Goal: Task Accomplishment & Management: Use online tool/utility

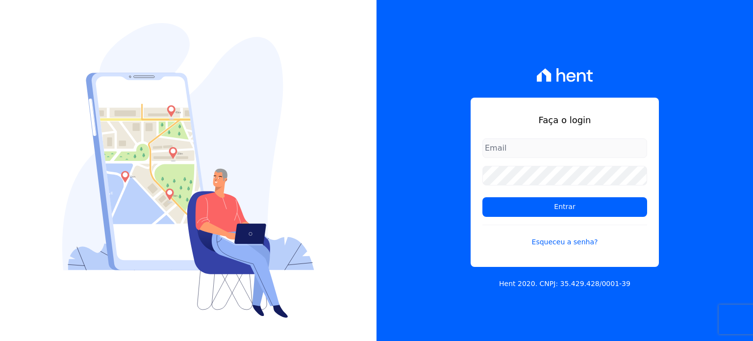
type input "[PERSON_NAME][EMAIL_ADDRESS][DOMAIN_NAME]"
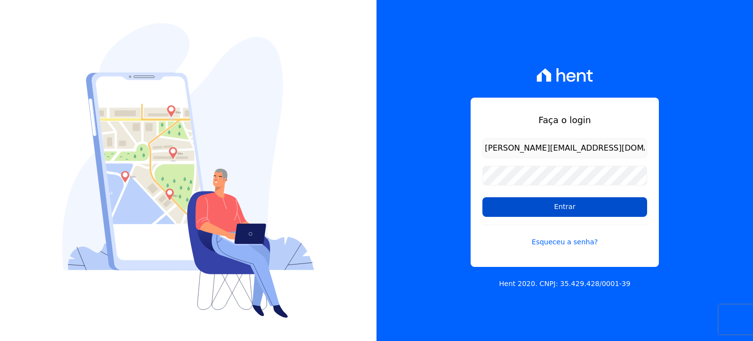
click at [567, 200] on input "Entrar" at bounding box center [564, 207] width 165 height 20
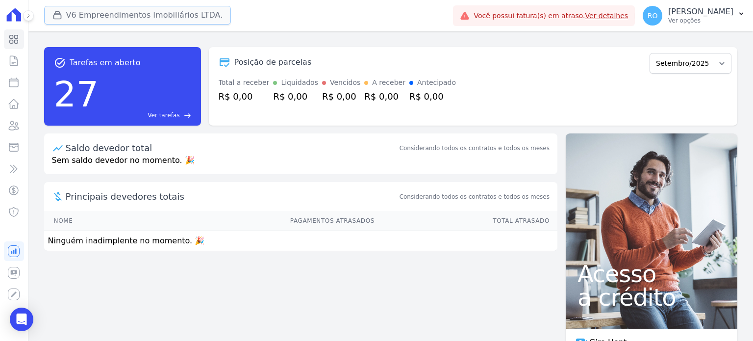
click at [81, 19] on button "V6 Empreendimentos Imobiliários LTDA." at bounding box center [137, 15] width 187 height 19
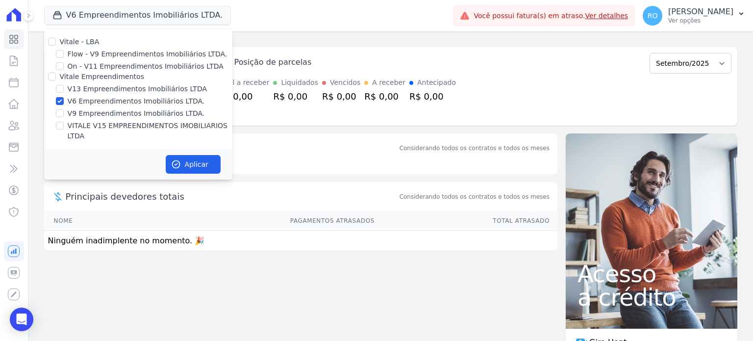
click at [80, 53] on label "Flow - V9 Empreendimentos Imobiliários LTDA." at bounding box center [148, 54] width 160 height 10
click at [64, 53] on input "Flow - V9 Empreendimentos Imobiliários LTDA." at bounding box center [60, 54] width 8 height 8
checkbox input "true"
click at [79, 43] on label "Vitale - LBA" at bounding box center [80, 42] width 40 height 8
click at [56, 43] on input "Vitale - LBA" at bounding box center [52, 42] width 8 height 8
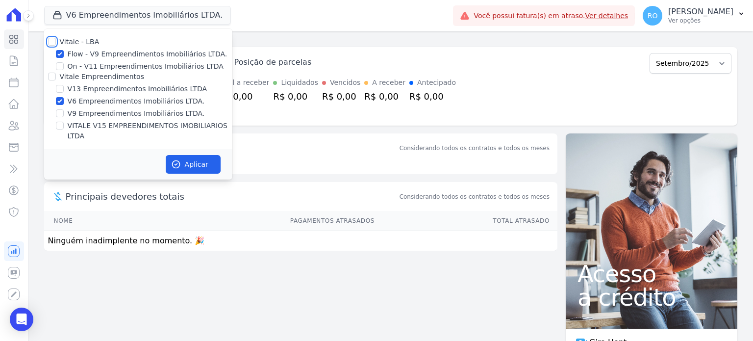
checkbox input "true"
click at [80, 43] on label "Vitale - LBA" at bounding box center [80, 42] width 40 height 8
click at [56, 43] on input "Vitale - LBA" at bounding box center [52, 42] width 8 height 8
checkbox input "false"
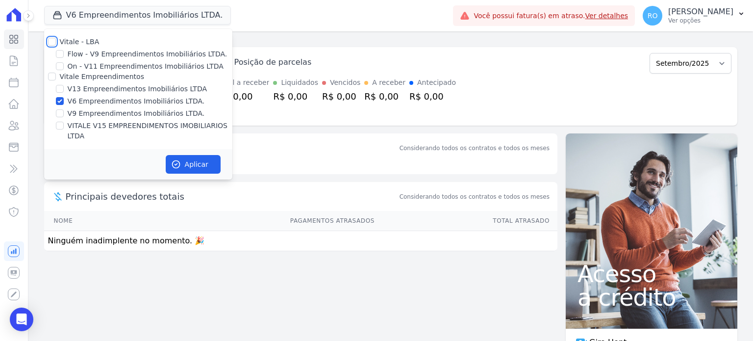
checkbox input "false"
click at [78, 88] on label "V13 Empreendimentos Imobiliários LTDA" at bounding box center [137, 89] width 139 height 10
click at [64, 88] on input "V13 Empreendimentos Imobiliários LTDA" at bounding box center [60, 89] width 8 height 8
checkbox input "true"
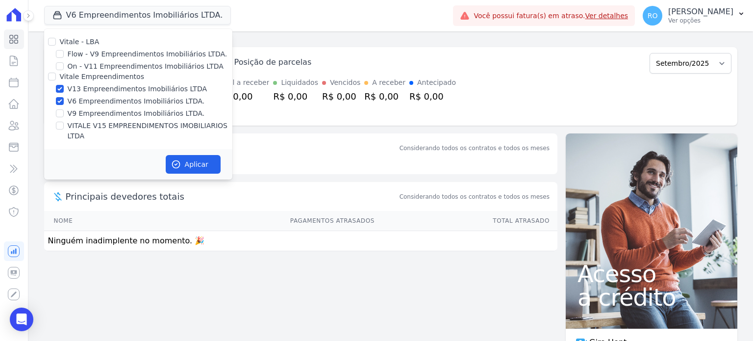
click at [76, 100] on label "V6 Empreendimentos Imobiliários LTDA." at bounding box center [136, 101] width 137 height 10
click at [64, 100] on input "V6 Empreendimentos Imobiliários LTDA." at bounding box center [60, 101] width 8 height 8
checkbox input "false"
click at [77, 129] on label "VITALE V15 EMPREENDIMENTOS IMOBILIARIOS LTDA" at bounding box center [150, 131] width 165 height 21
click at [64, 129] on input "VITALE V15 EMPREENDIMENTOS IMOBILIARIOS LTDA" at bounding box center [60, 126] width 8 height 8
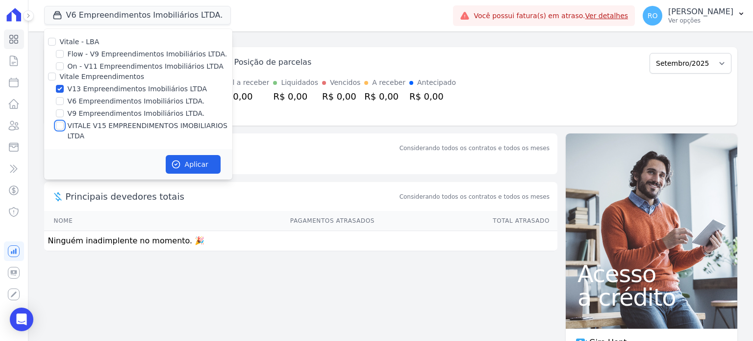
checkbox input "true"
click at [197, 161] on button "Aplicar" at bounding box center [193, 164] width 55 height 19
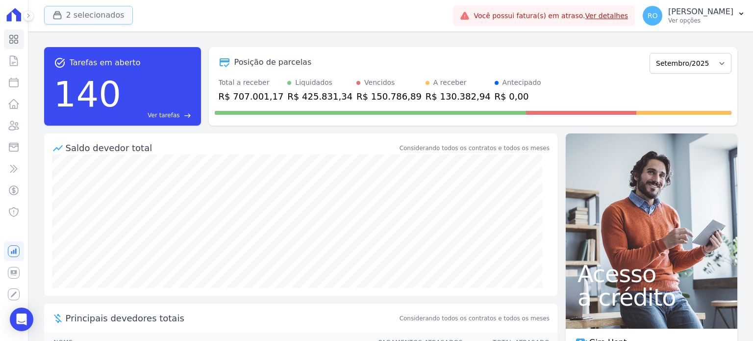
click at [74, 16] on button "2 selecionados" at bounding box center [88, 15] width 89 height 19
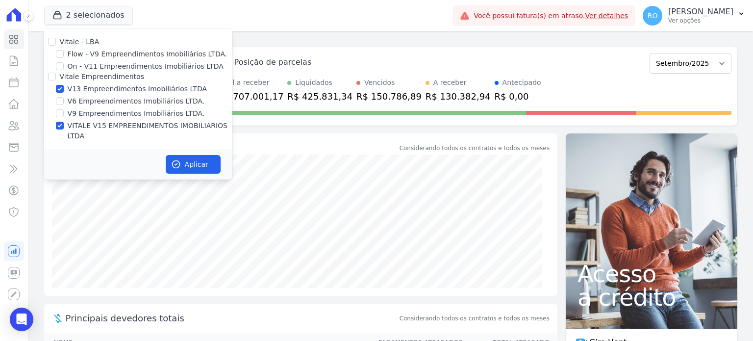
click at [300, 33] on div "task_alt Tarefas em aberto 140 Ver tarefas east Posição de parcelas Agosto/2023…" at bounding box center [390, 185] width 725 height 309
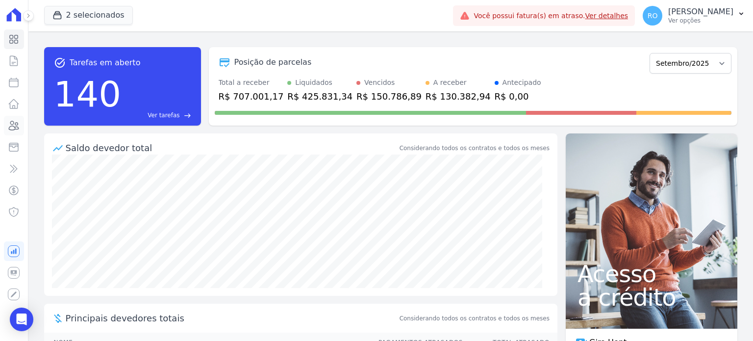
click at [18, 124] on icon at bounding box center [14, 125] width 10 height 9
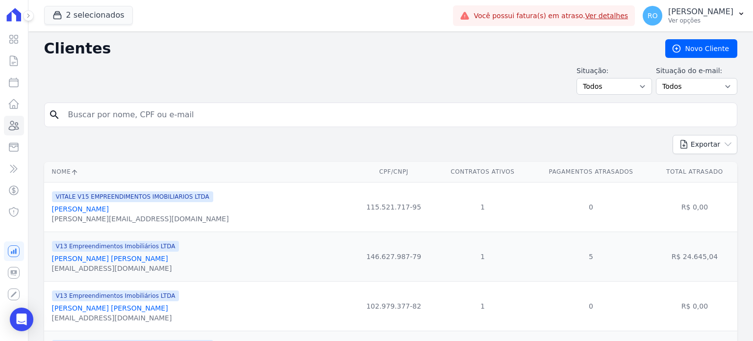
click at [185, 113] on input "search" at bounding box center [397, 115] width 671 height 20
type input "a"
type input "JAQUELINE DA SILVA SANTIAGO"
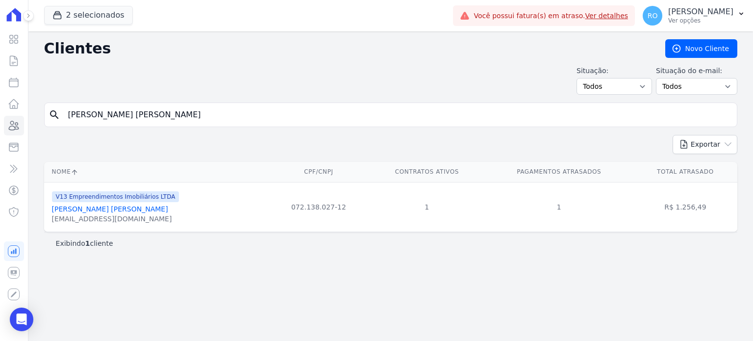
click at [114, 207] on link "Jaqueline Da Silva Santiago" at bounding box center [110, 209] width 116 height 8
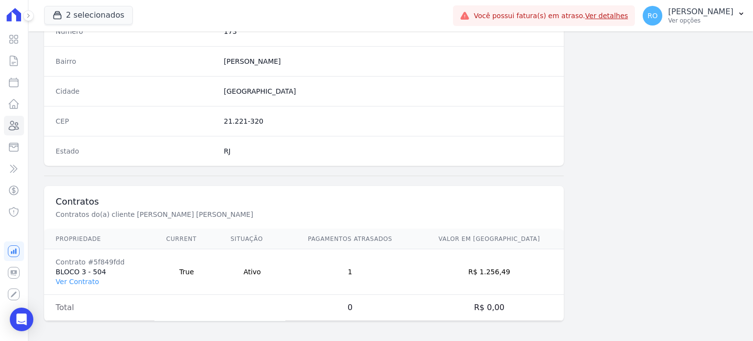
scroll to position [573, 0]
click at [85, 280] on link "Ver Contrato" at bounding box center [77, 281] width 43 height 8
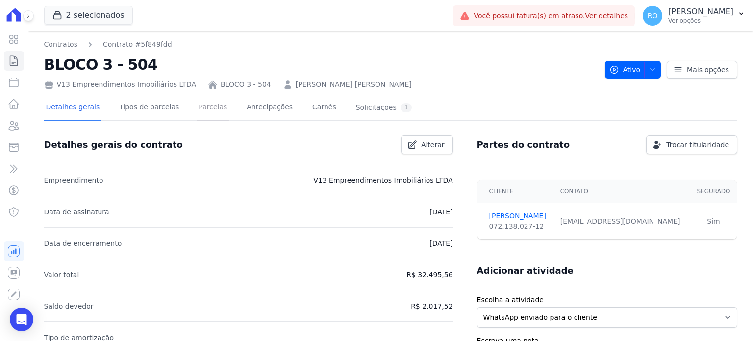
click at [199, 101] on link "Parcelas" at bounding box center [213, 108] width 32 height 26
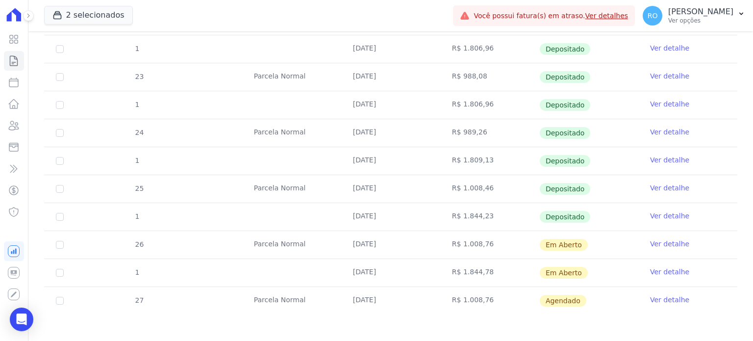
scroll to position [441, 0]
click at [659, 214] on link "Ver detalhe" at bounding box center [669, 216] width 39 height 10
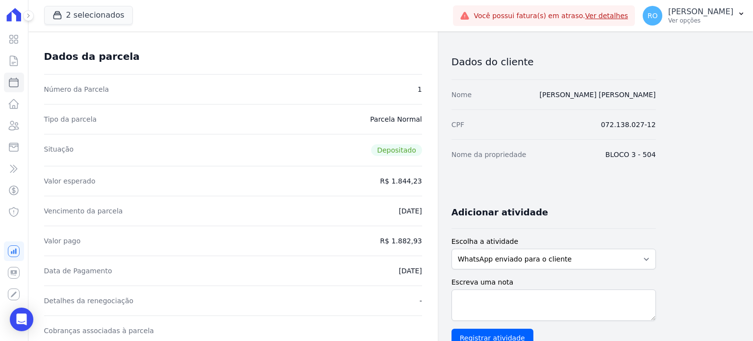
scroll to position [98, 0]
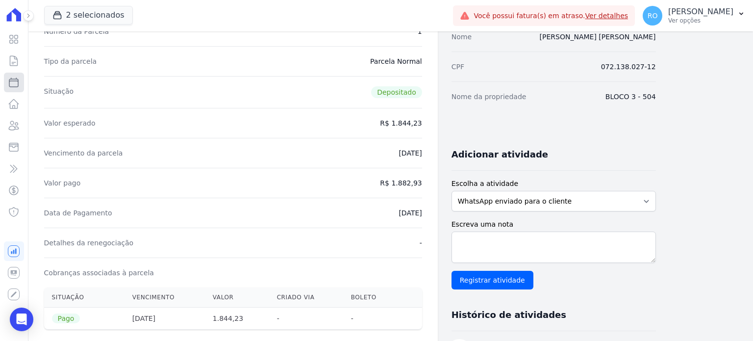
click at [14, 84] on icon at bounding box center [14, 82] width 12 height 12
select select
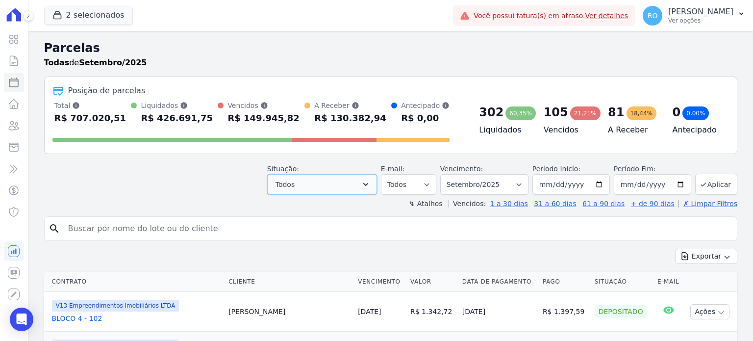
click at [374, 189] on button "Todos" at bounding box center [322, 184] width 110 height 21
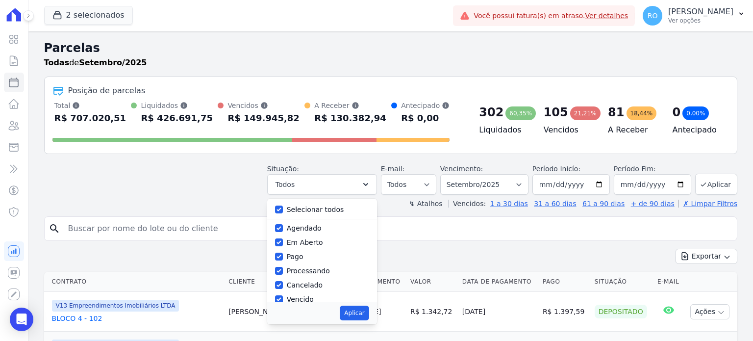
click at [326, 206] on label "Selecionar todos" at bounding box center [315, 209] width 57 height 8
click at [283, 206] on input "Selecionar todos" at bounding box center [279, 209] width 8 height 8
checkbox input "false"
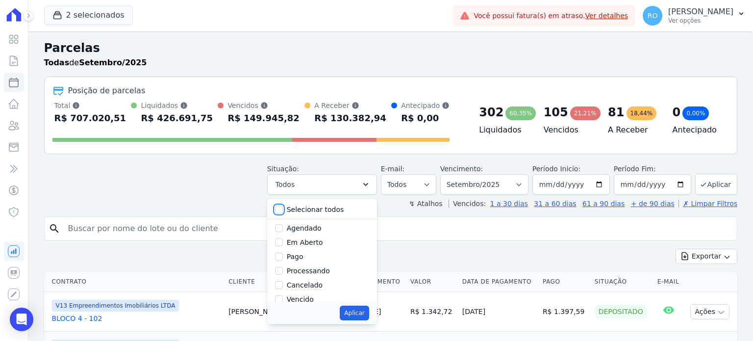
checkbox input "false"
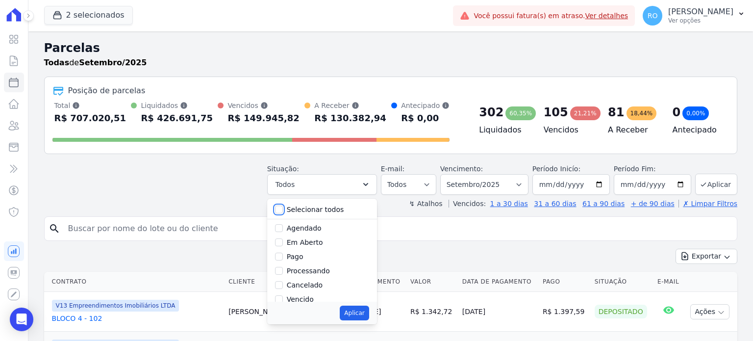
checkbox input "false"
click at [300, 258] on label "Pago" at bounding box center [295, 257] width 17 height 8
click at [283, 258] on input "Pago" at bounding box center [279, 257] width 8 height 8
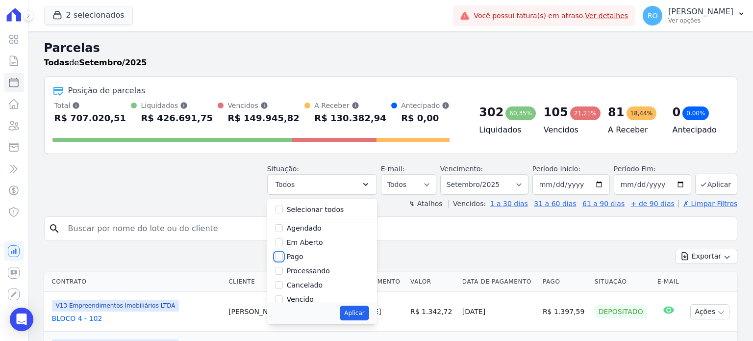
checkbox input "true"
click at [304, 264] on label "Transferindo" at bounding box center [308, 264] width 43 height 8
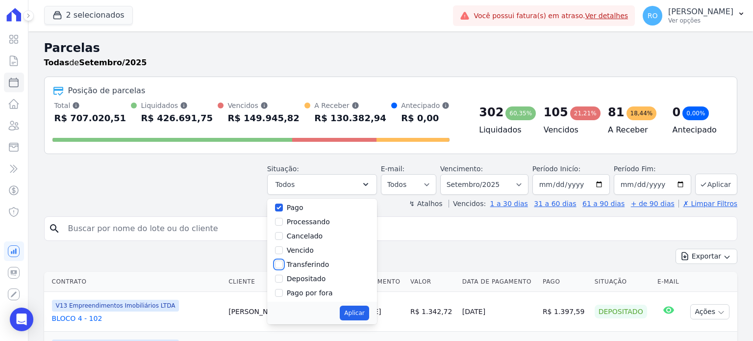
click at [283, 264] on input "Transferindo" at bounding box center [279, 264] width 8 height 8
checkbox input "true"
click at [312, 286] on div "Pago por fora" at bounding box center [322, 293] width 94 height 14
click at [326, 278] on label "Depositado" at bounding box center [306, 279] width 39 height 8
click at [283, 278] on input "Depositado" at bounding box center [279, 279] width 8 height 8
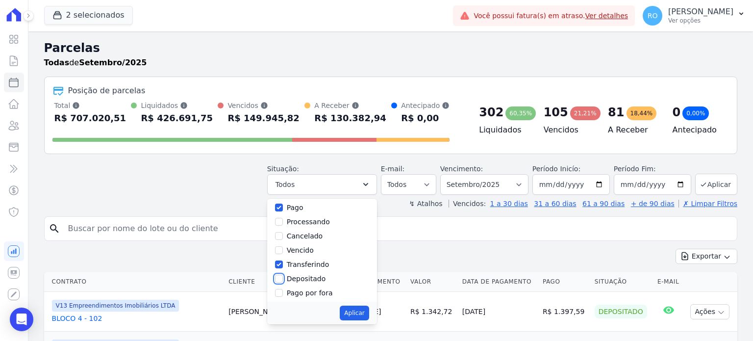
checkbox input "true"
drag, startPoint x: 348, startPoint y: 313, endPoint x: 365, endPoint y: 311, distance: 17.3
click at [354, 312] on div "Aplicar" at bounding box center [322, 313] width 110 height 23
click at [365, 311] on button "Aplicar" at bounding box center [354, 312] width 29 height 15
select select "paid"
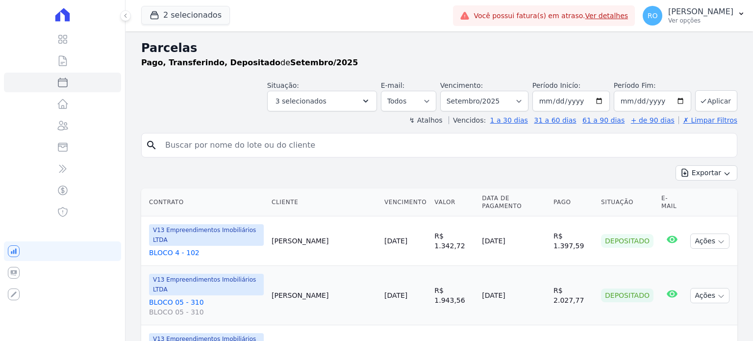
select select
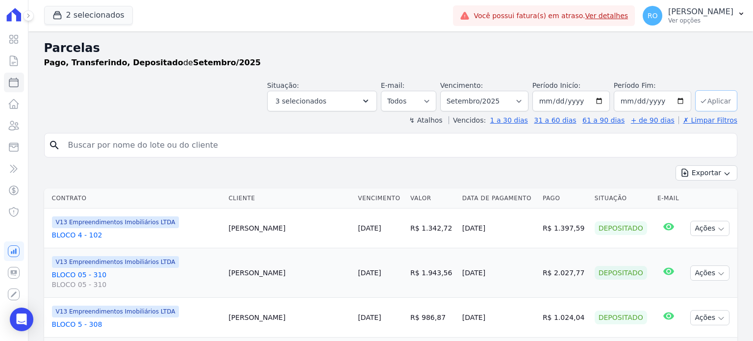
click at [709, 101] on button "Aplicar" at bounding box center [716, 100] width 42 height 21
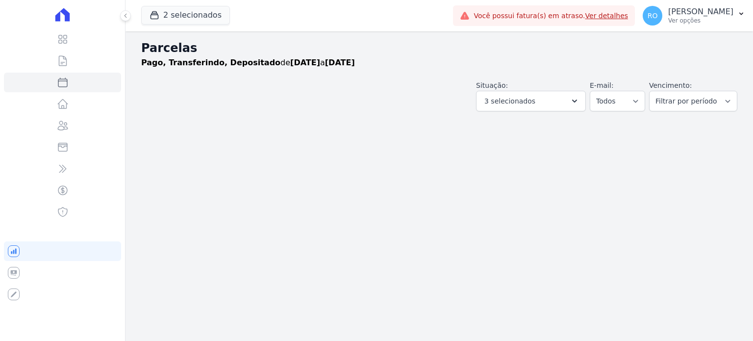
select select
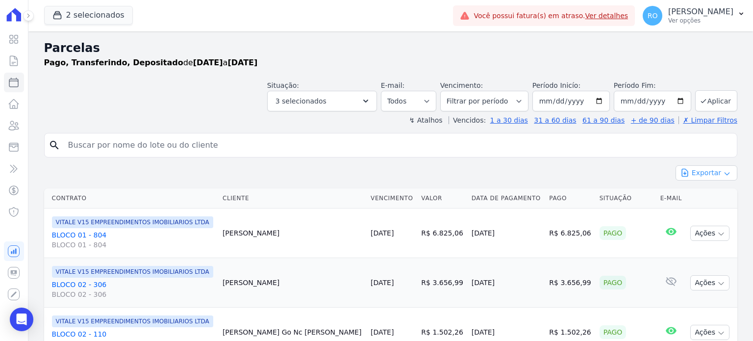
click at [691, 172] on button "Exportar" at bounding box center [707, 172] width 62 height 15
click at [693, 213] on span "Exportar CSV" at bounding box center [706, 213] width 52 height 10
click at [686, 11] on p "[PERSON_NAME]" at bounding box center [700, 12] width 65 height 10
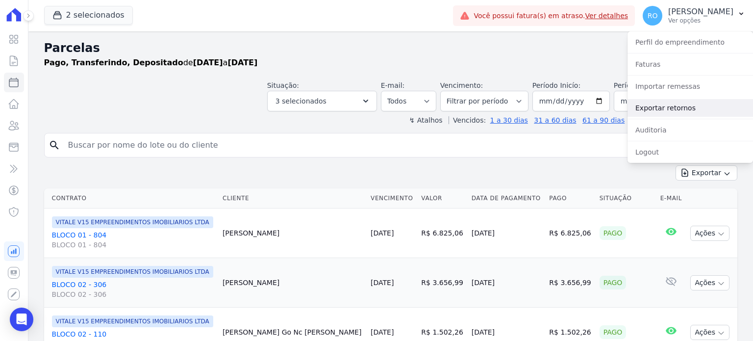
click at [686, 103] on link "Exportar retornos" at bounding box center [691, 108] width 126 height 18
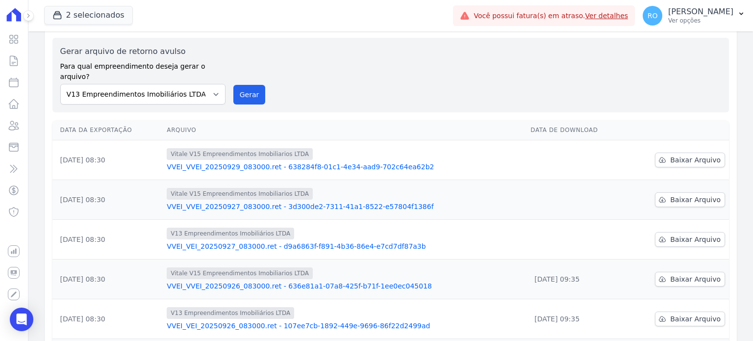
scroll to position [49, 0]
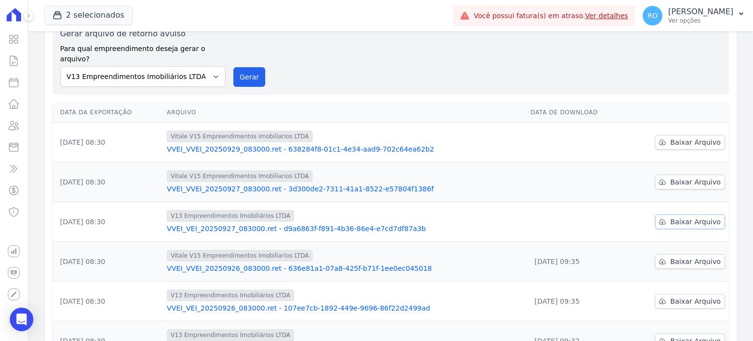
click at [670, 217] on span "Baixar Arquivo" at bounding box center [695, 222] width 51 height 10
click at [670, 177] on span "Baixar Arquivo" at bounding box center [695, 182] width 51 height 10
click at [671, 137] on span "Baixar Arquivo" at bounding box center [695, 142] width 51 height 10
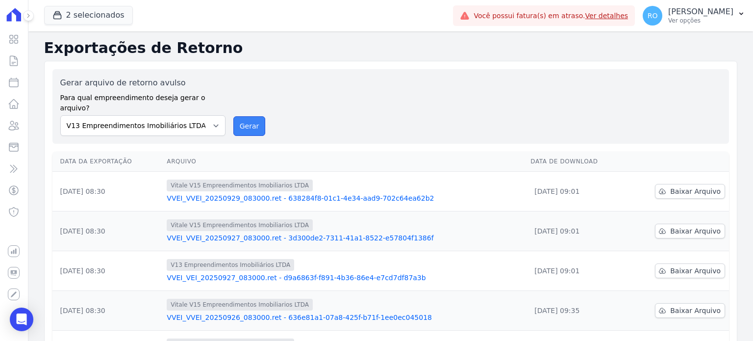
click at [239, 116] on button "Gerar" at bounding box center [249, 126] width 32 height 20
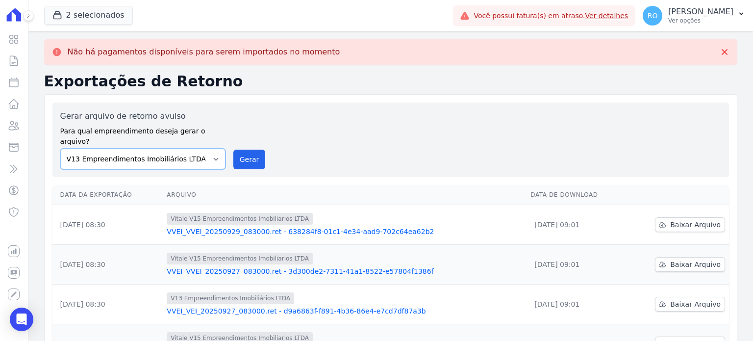
click at [206, 149] on select "Flow - V9 Empreendimentos Imobiliários LTDA. On - V11 Empreendimentos Imobiliár…" at bounding box center [142, 159] width 165 height 21
select select "43a01992-2921-4595-aa0d-28e05d992a61"
click at [60, 149] on select "Flow - V9 Empreendimentos Imobiliários LTDA. On - V11 Empreendimentos Imobiliár…" at bounding box center [142, 159] width 165 height 21
click at [252, 150] on button "Gerar" at bounding box center [249, 160] width 32 height 20
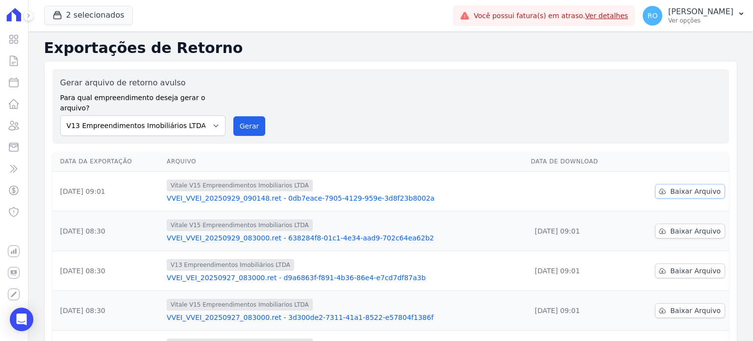
click at [680, 186] on span "Baixar Arquivo" at bounding box center [695, 191] width 51 height 10
